Goal: Information Seeking & Learning: Learn about a topic

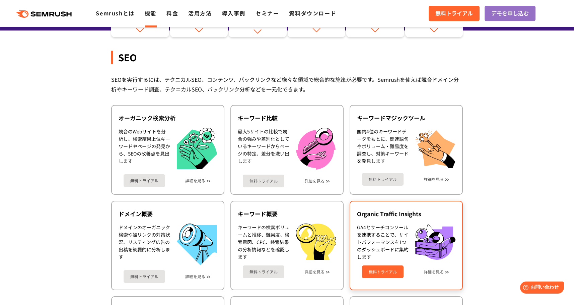
scroll to position [134, 0]
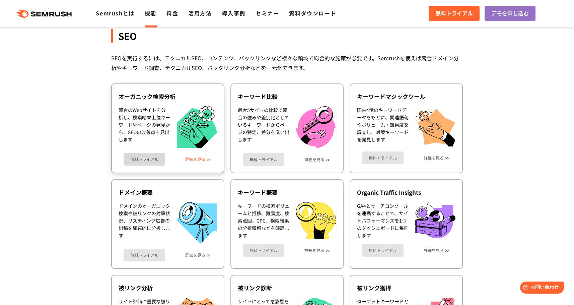
click at [199, 158] on link "詳細を見る" at bounding box center [195, 159] width 20 height 5
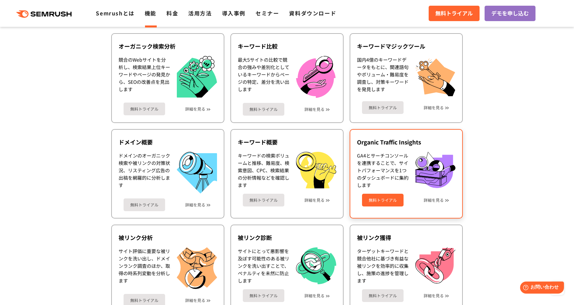
scroll to position [167, 0]
